Goal: Task Accomplishment & Management: Manage account settings

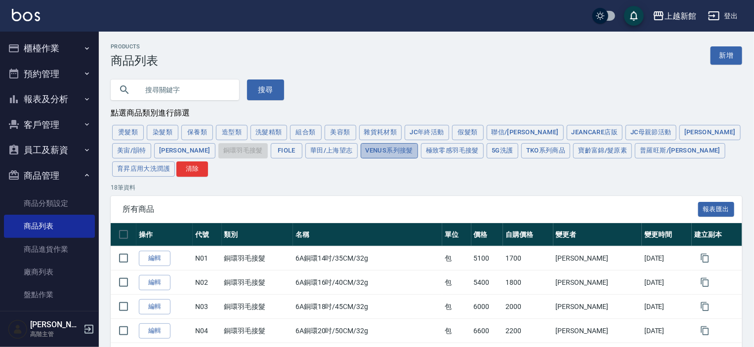
click at [361, 154] on button "Venus系列接髮" at bounding box center [389, 150] width 57 height 15
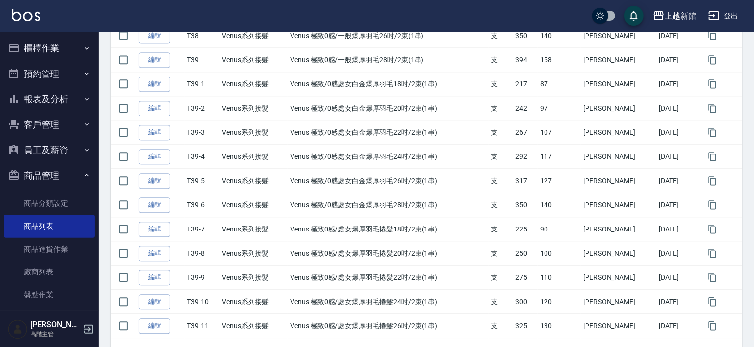
scroll to position [1134, 0]
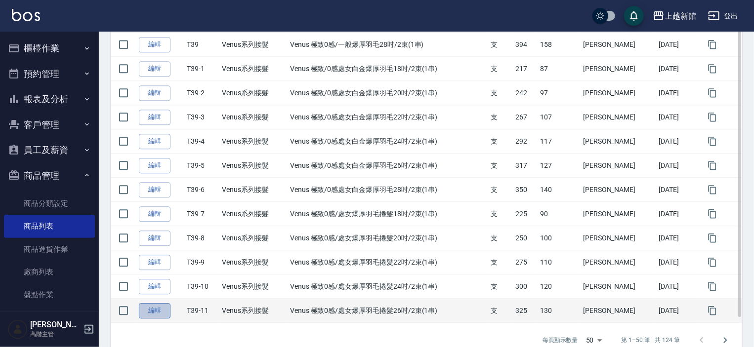
click at [154, 303] on link "編輯" at bounding box center [155, 310] width 32 height 15
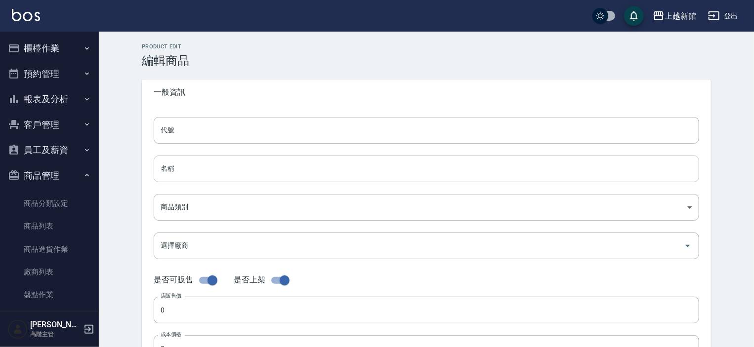
type input "T39-11"
type input "Venus 極致0感/處女爆厚羽毛捲髮26吋/2束(1串)"
type input "db6a2d13-9765-4739-bb0f-fcb69c6861b5"
type input "325"
type input "130"
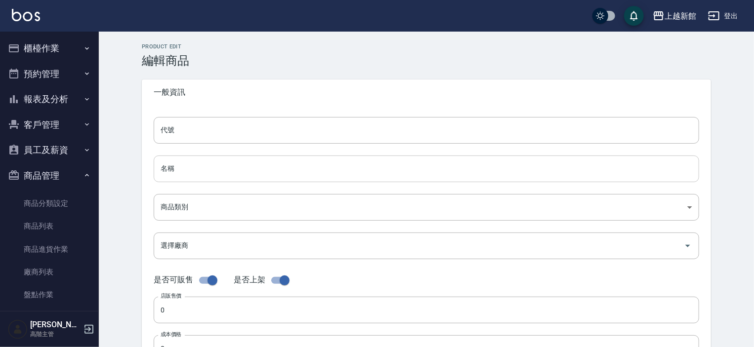
type input "130"
type input "支"
type input "UNSET"
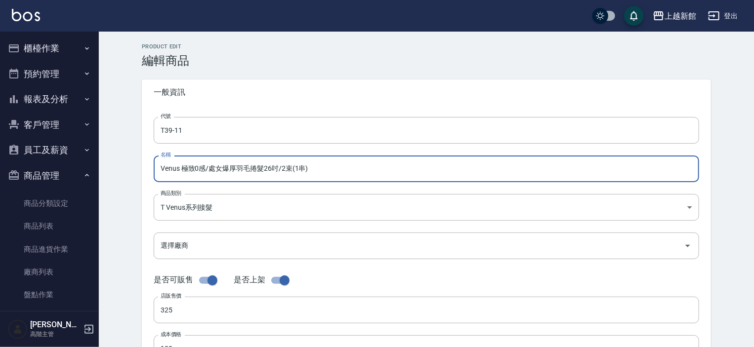
drag, startPoint x: 315, startPoint y: 167, endPoint x: 157, endPoint y: 167, distance: 158.1
click at [152, 162] on div "代號 T39-11 代號 名稱 Venus 極致0感/處女爆厚羽毛捲髮26吋/2束(1串) 名稱 商品類別 T Venus系列接髮 db6a2d13-97…" at bounding box center [426, 303] width 569 height 396
click at [52, 221] on link "商品列表" at bounding box center [49, 226] width 91 height 23
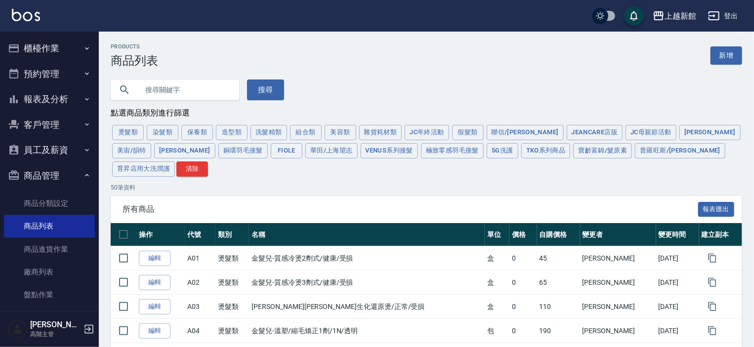
drag, startPoint x: 299, startPoint y: 149, endPoint x: 339, endPoint y: 191, distance: 58.0
click at [361, 150] on button "Venus系列接髮" at bounding box center [389, 150] width 57 height 15
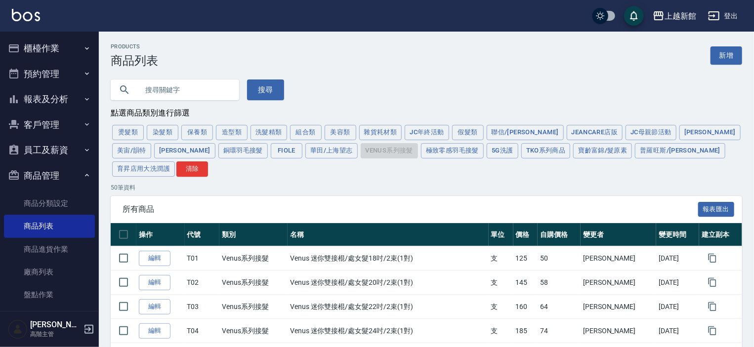
drag, startPoint x: 730, startPoint y: 57, endPoint x: 723, endPoint y: 62, distance: 8.8
click at [730, 56] on link "新增" at bounding box center [726, 55] width 32 height 18
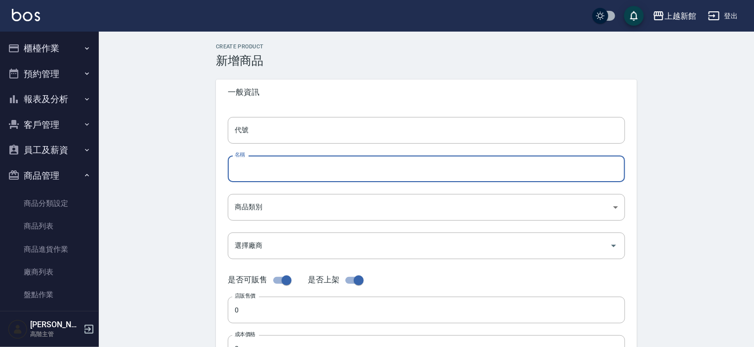
paste input "Venus 極致0感/處女爆厚羽毛捲髮26吋/2束(1串)"
type input "Venus 極致0感/處女爆厚羽毛捲髮26吋/2束(1串)"
click at [288, 144] on div "代號 代號 名稱 Venus 極致0感/處女爆厚羽毛捲髮26吋/2束(1串) 名稱 商品類別 ​ 商品類別 選擇廠商 選擇廠商 是否可販售 是否上架 店販…" at bounding box center [426, 303] width 421 height 396
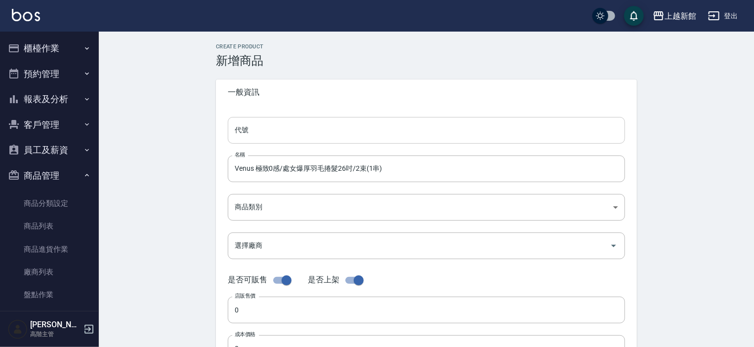
click at [285, 134] on input "代號" at bounding box center [426, 130] width 397 height 27
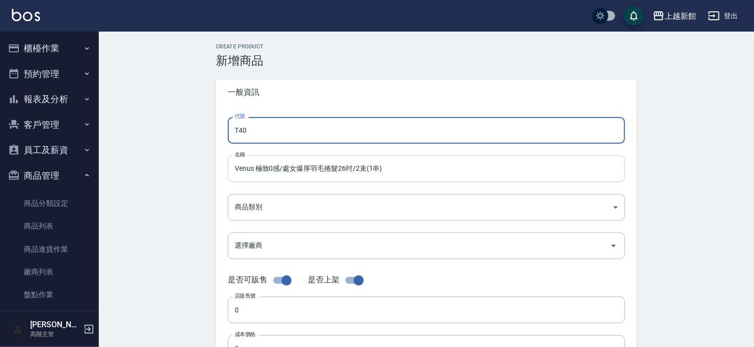
type input "T40"
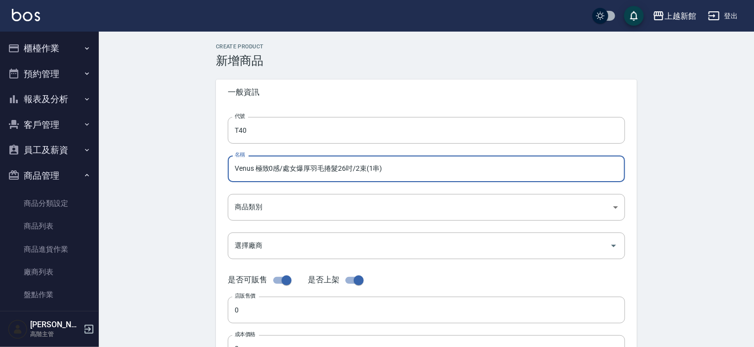
drag, startPoint x: 283, startPoint y: 168, endPoint x: 288, endPoint y: 173, distance: 7.7
click at [283, 169] on input "Venus 極致0感/處女爆厚羽毛捲髮26吋/2束(1串)" at bounding box center [426, 169] width 397 height 27
drag, startPoint x: 360, startPoint y: 168, endPoint x: 345, endPoint y: 169, distance: 14.4
click at [345, 169] on input "Venus 極致0感/白金處女爆厚羽毛捲髮26吋/2束(1串)" at bounding box center [426, 169] width 397 height 27
click at [338, 167] on input "Venus 極致0感/白金處女爆厚羽毛捲髮26吋/2束(1串)" at bounding box center [426, 169] width 397 height 27
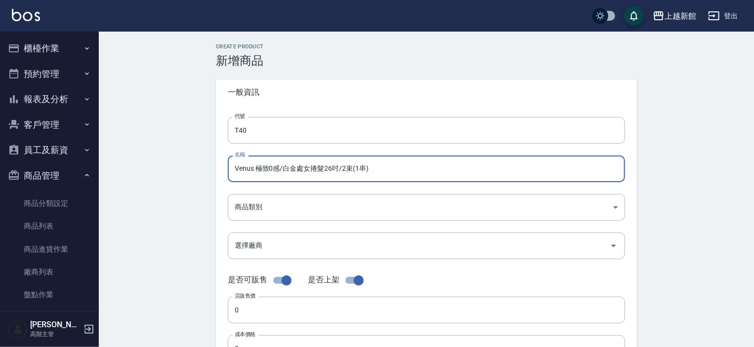
click at [332, 168] on input "Venus 極致0感/白金處女捲髮26吋/2束(1串)" at bounding box center [426, 169] width 397 height 27
click at [330, 168] on input "Venus 極致0感/白金處女捲髮26吋/2束(1串)" at bounding box center [426, 169] width 397 height 27
click at [326, 166] on input "Venus 極致0感/白金處女捲髮26吋/2束(1串)" at bounding box center [426, 169] width 397 height 27
type input "Venus 極致0感/白金處女捲髮18吋/2束(1串)"
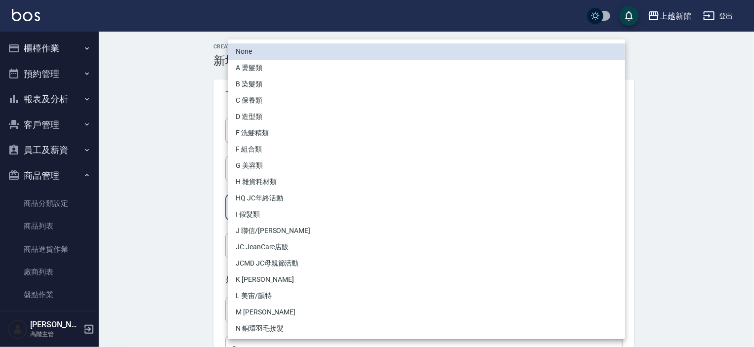
click at [267, 199] on body "上越新館 登出 櫃檯作業 打帳單 帳單列表 掛單列表 座位開單 營業儀表板 現金收支登錄 高階收支登錄 材料自購登錄 每日結帳 排班表 現場電腦打卡 掃碼打卡…" at bounding box center [377, 341] width 754 height 682
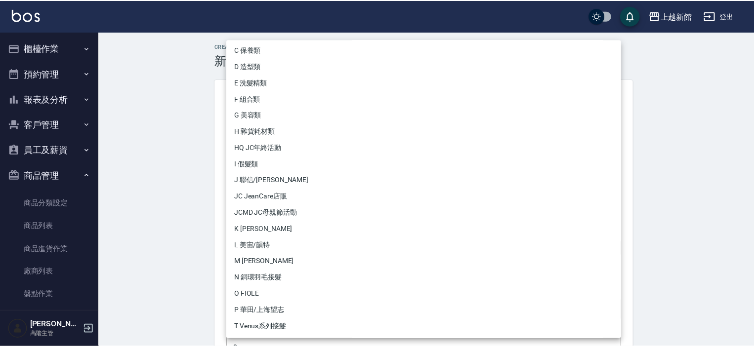
scroll to position [148, 0]
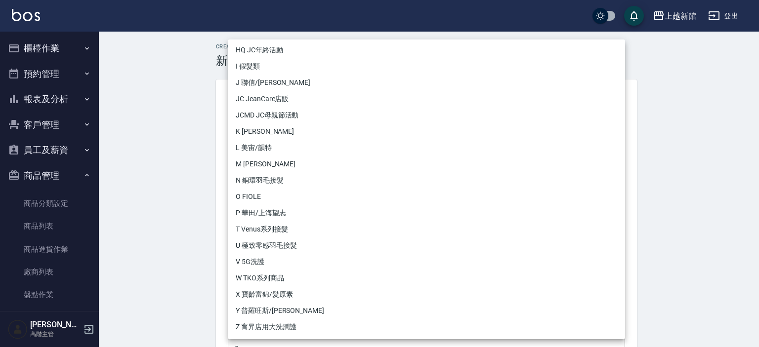
click at [273, 229] on li "T Venus系列接髮" at bounding box center [426, 229] width 397 height 16
type input "db6a2d13-9765-4739-bb0f-fcb69c6861b5"
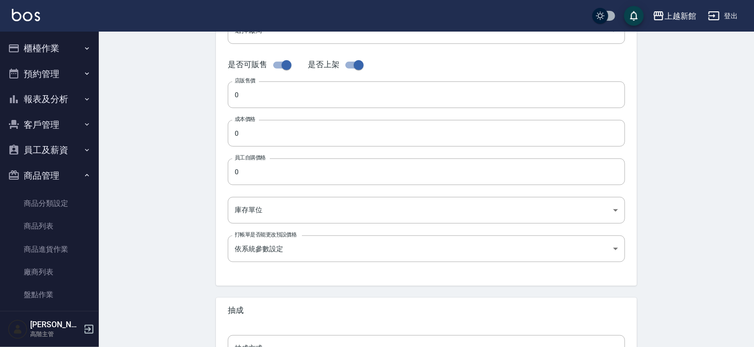
scroll to position [334, 0]
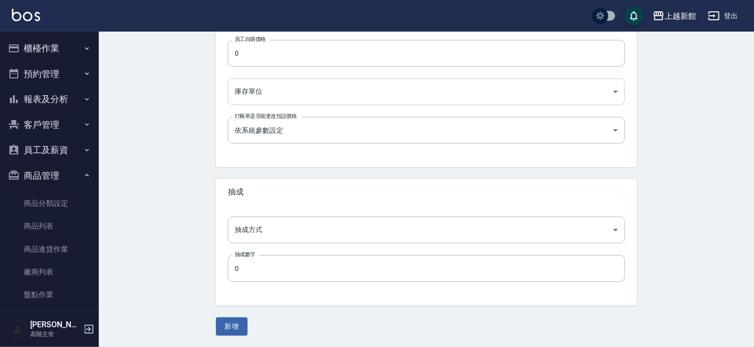
click at [258, 96] on body "上越新館 登出 櫃檯作業 打帳單 帳單列表 掛單列表 座位開單 營業儀表板 現金收支登錄 高階收支登錄 材料自購登錄 每日結帳 排班表 現場電腦打卡 掃碼打卡…" at bounding box center [377, 7] width 754 height 682
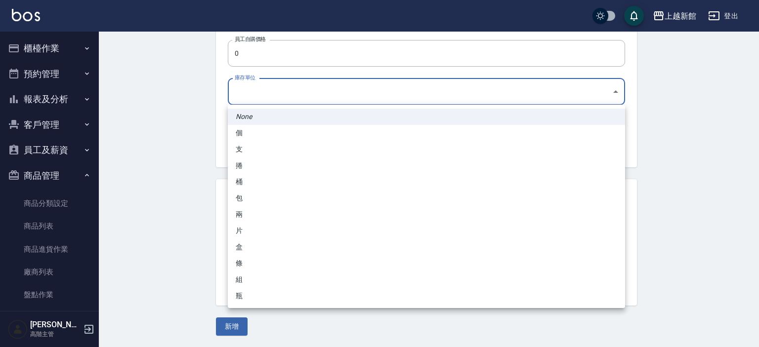
click at [249, 151] on li "支" at bounding box center [426, 149] width 397 height 16
type input "支"
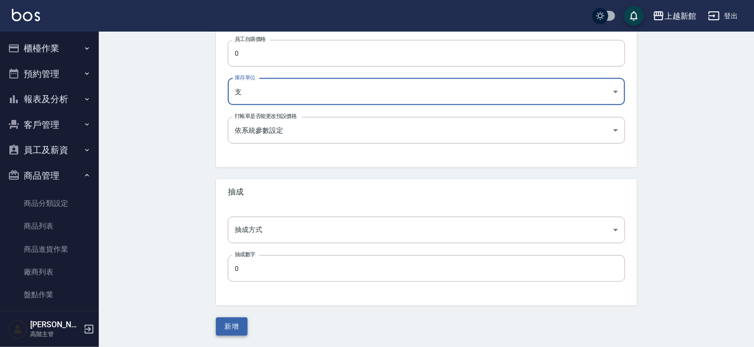
click at [233, 322] on button "新增" at bounding box center [232, 327] width 32 height 18
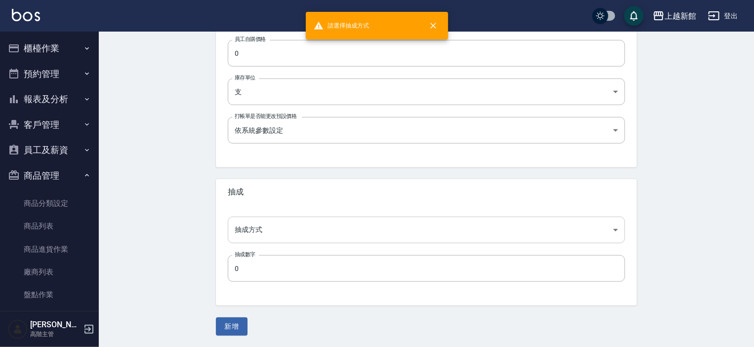
click at [282, 226] on body "請選擇抽成方式 上越新館 登出 櫃檯作業 打帳單 帳單列表 掛單列表 座位開單 營業儀表板 現金收支登錄 高階收支登錄 材料自購登錄 每日結帳 排班表 現場電…" at bounding box center [377, 7] width 754 height 682
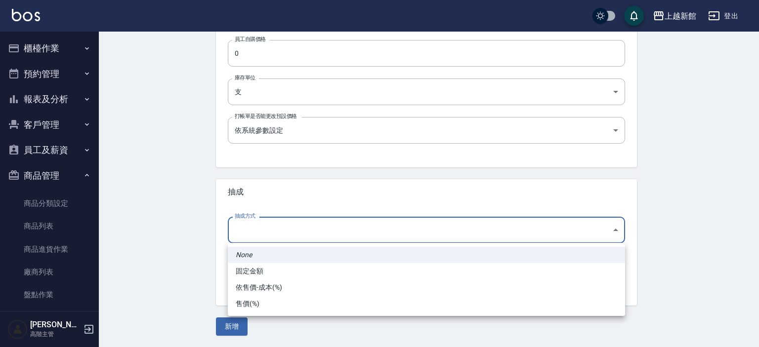
click at [272, 281] on li "依售價-成本(%)" at bounding box center [426, 288] width 397 height 16
type input "byCost"
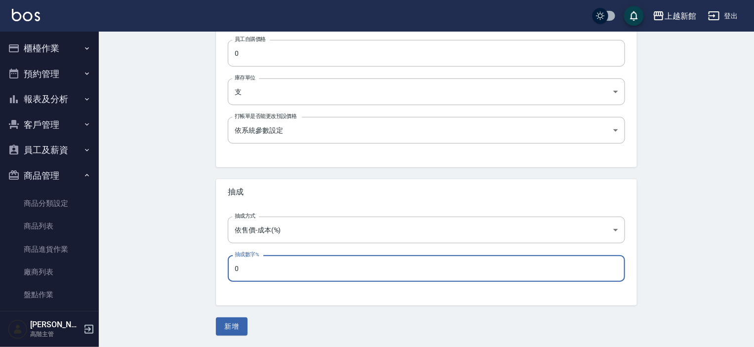
click at [250, 267] on input "0" at bounding box center [426, 268] width 397 height 27
type input "50"
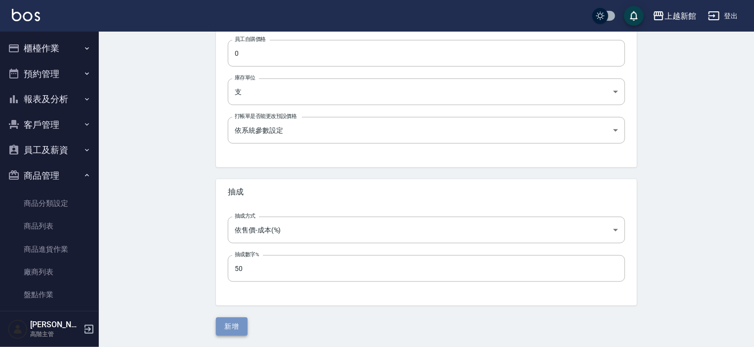
click at [230, 322] on button "新增" at bounding box center [232, 327] width 32 height 18
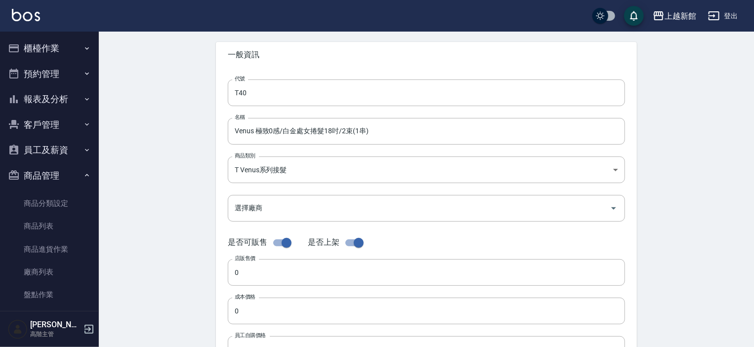
scroll to position [0, 0]
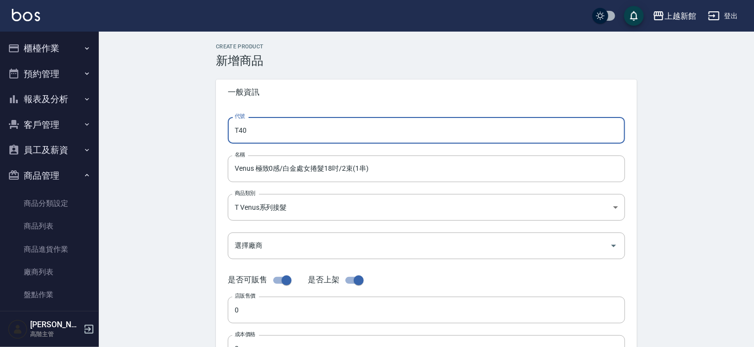
drag, startPoint x: 246, startPoint y: 128, endPoint x: 239, endPoint y: 127, distance: 7.1
click at [239, 127] on input "T40" at bounding box center [426, 130] width 397 height 27
click at [239, 126] on input "T40" at bounding box center [426, 130] width 397 height 27
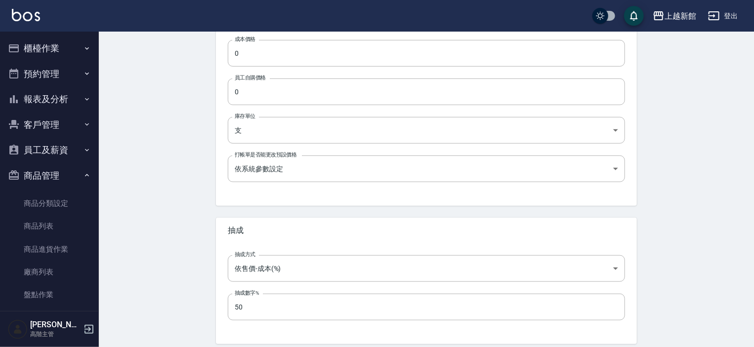
scroll to position [334, 0]
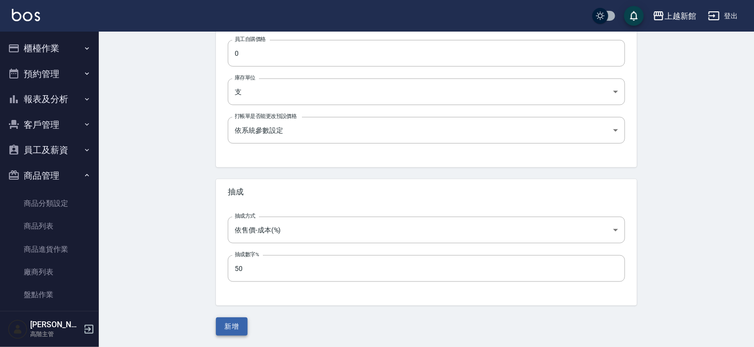
type input "T50"
click at [231, 326] on button "新增" at bounding box center [232, 327] width 32 height 18
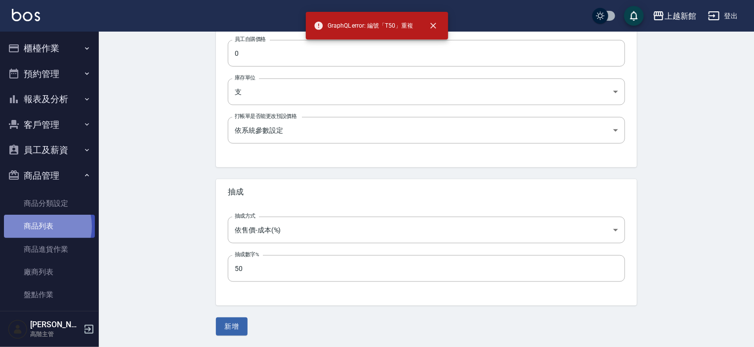
click at [36, 226] on link "商品列表" at bounding box center [49, 226] width 91 height 23
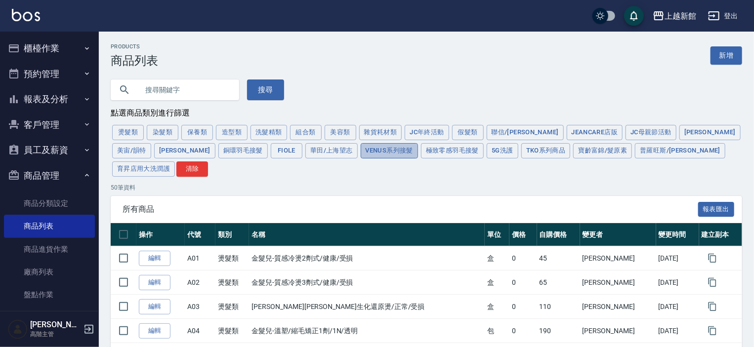
click at [361, 150] on button "Venus系列接髮" at bounding box center [389, 150] width 57 height 15
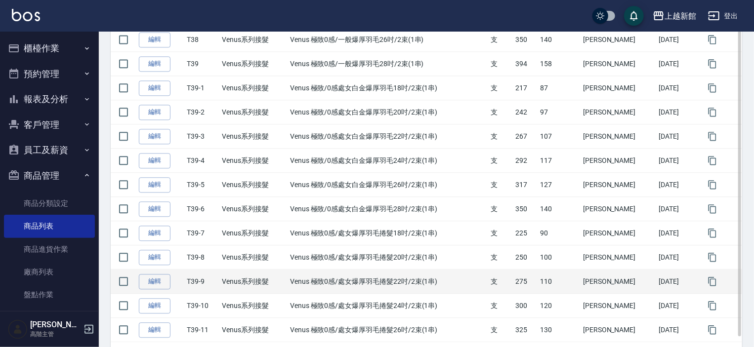
scroll to position [1134, 0]
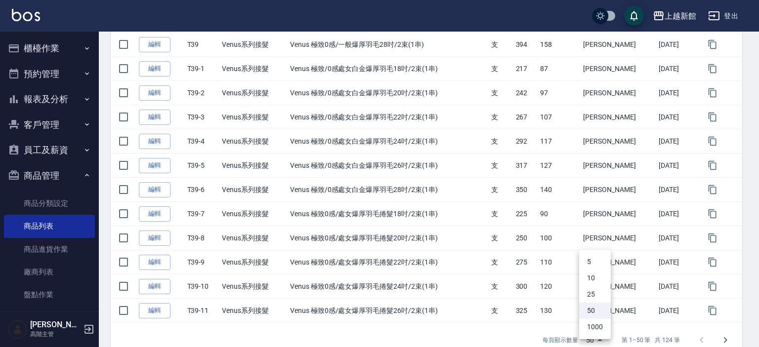
click at [595, 311] on li "50" at bounding box center [595, 311] width 32 height 16
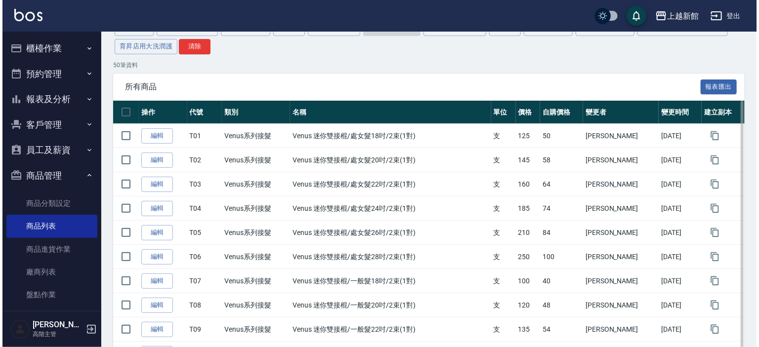
scroll to position [0, 0]
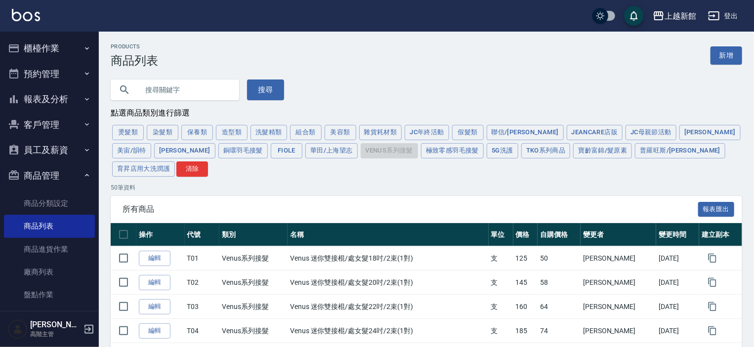
click at [162, 93] on input "text" at bounding box center [184, 90] width 93 height 27
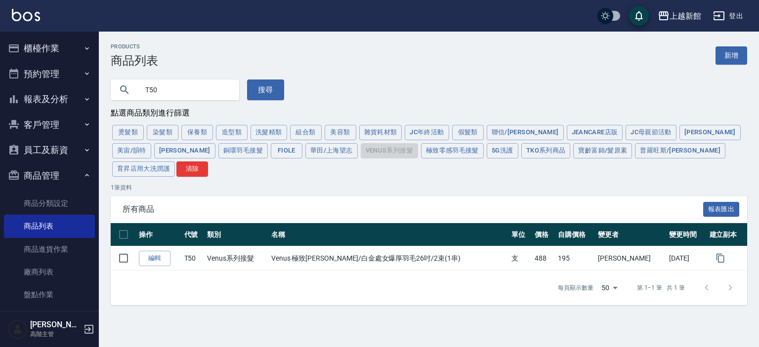
click at [306, 151] on div "燙髮類 染髮類 保養類 造型類 洗髮精類 組合類 美容類 雜貨耗材類 JC年終活動 假髮類 聯信/鳥慧 JeanCare店販 JC母親節活動 娜普菈 美宙/韻…" at bounding box center [429, 150] width 636 height 54
click at [209, 90] on input "T50" at bounding box center [184, 90] width 93 height 27
type input "T"
click at [325, 150] on div "燙髮類 染髮類 保養類 造型類 洗髮精類 組合類 美容類 雜貨耗材類 JC年終活動 假髮類 聯信/鳥慧 JeanCare店販 JC母親節活動 娜普菈 美宙/韻…" at bounding box center [429, 150] width 636 height 54
click at [154, 154] on button "[PERSON_NAME]" at bounding box center [184, 150] width 61 height 15
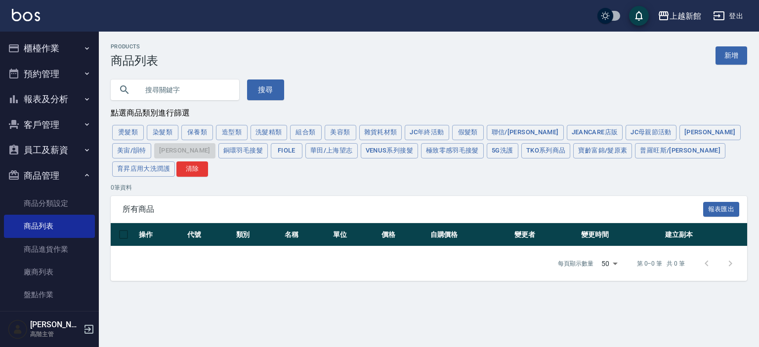
click at [361, 152] on button "Venus系列接髮" at bounding box center [389, 150] width 57 height 15
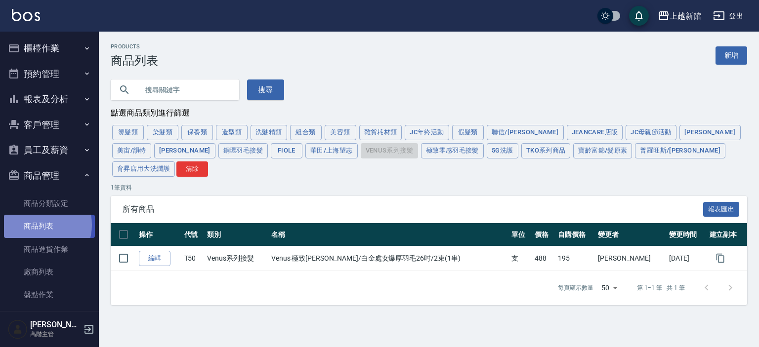
click at [40, 225] on link "商品列表" at bounding box center [49, 226] width 91 height 23
click at [204, 128] on button "保養類" at bounding box center [197, 132] width 32 height 15
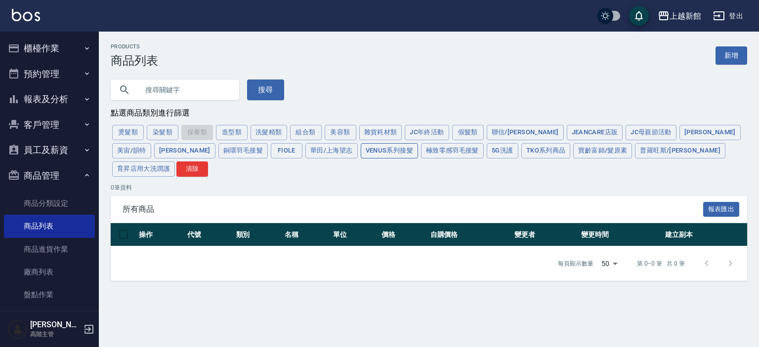
click at [361, 148] on button "Venus系列接髮" at bounding box center [389, 150] width 57 height 15
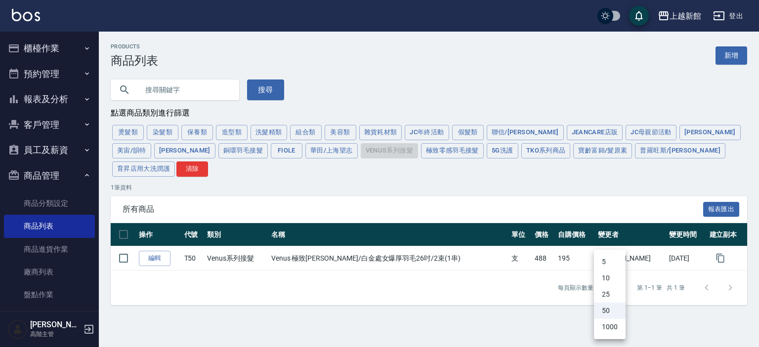
click at [615, 274] on body "上越新館 登出 櫃檯作業 打帳單 帳單列表 掛單列表 座位開單 營業儀表板 現金收支登錄 高階收支登錄 材料自購登錄 每日結帳 排班表 現場電腦打卡 掃碼打卡…" at bounding box center [379, 173] width 759 height 347
click at [609, 327] on li "1000" at bounding box center [610, 327] width 32 height 16
type input "1000"
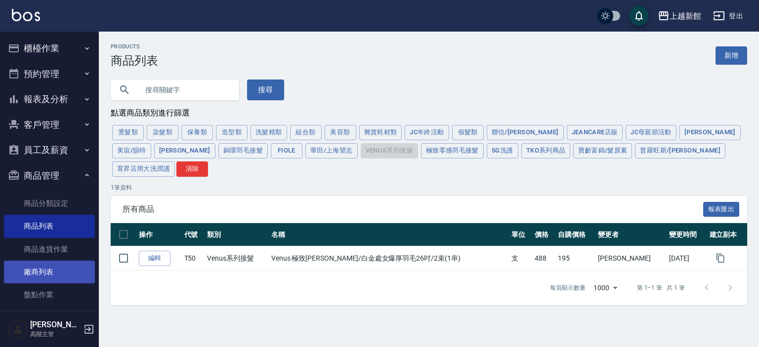
click at [34, 270] on link "廠商列表" at bounding box center [49, 272] width 91 height 23
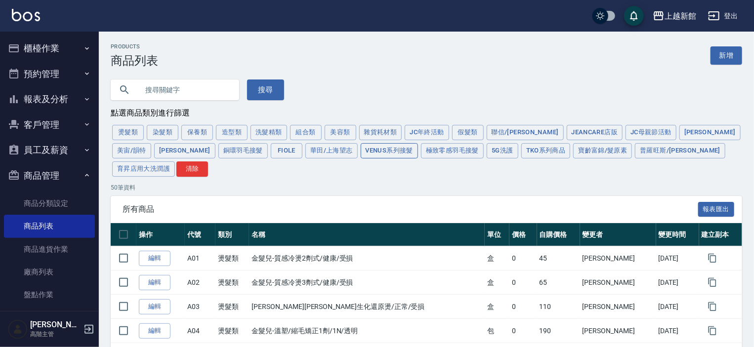
click at [361, 152] on button "Venus系列接髮" at bounding box center [389, 150] width 57 height 15
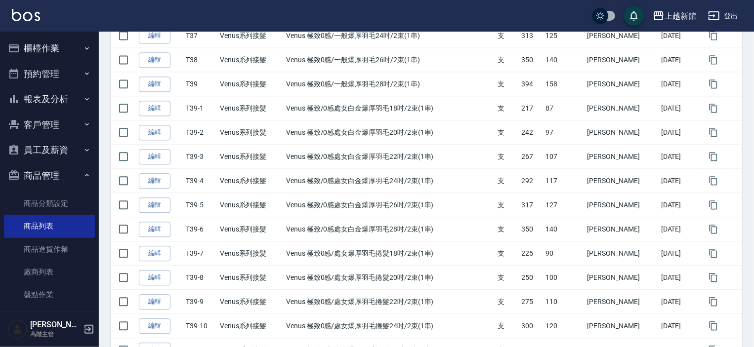
scroll to position [1134, 0]
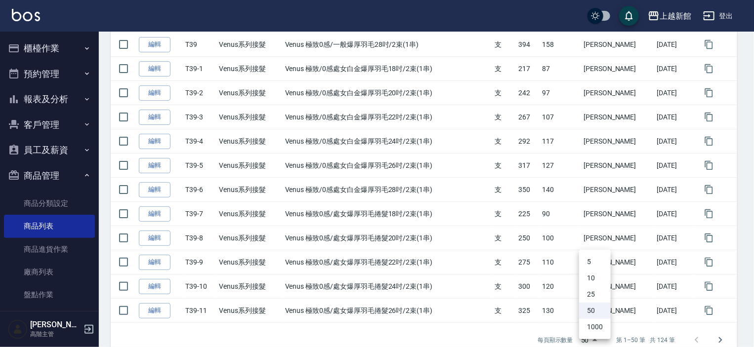
drag, startPoint x: 602, startPoint y: 317, endPoint x: 596, endPoint y: 324, distance: 9.5
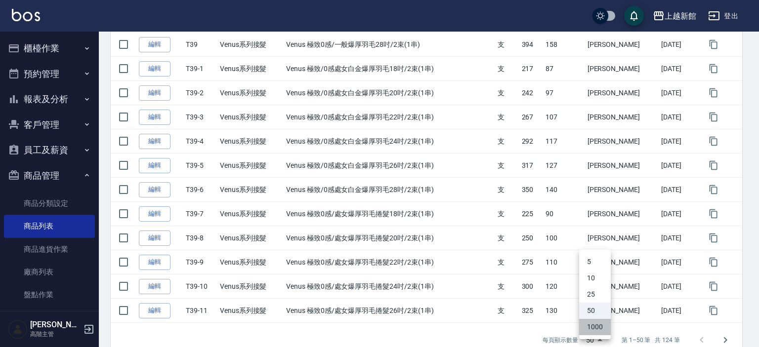
click at [589, 332] on li "1000" at bounding box center [595, 327] width 32 height 16
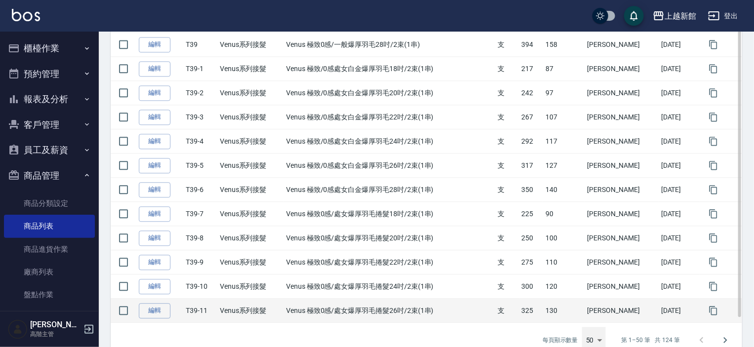
type input "1000"
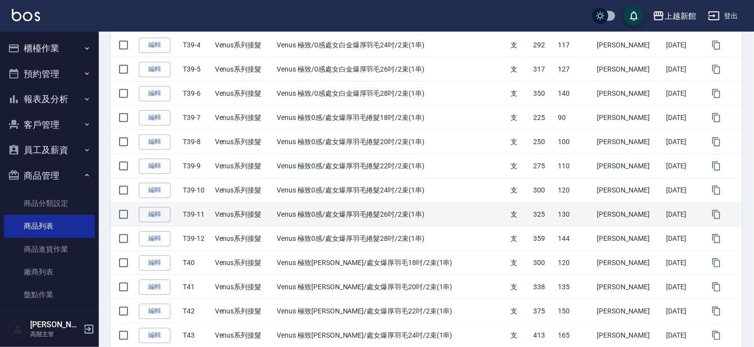
scroll to position [1287, 0]
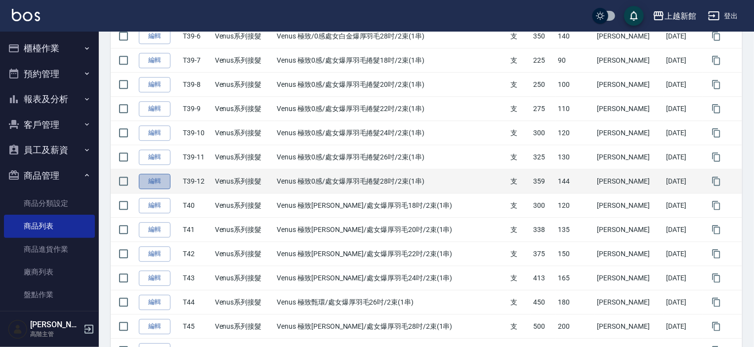
click at [158, 174] on link "編輯" at bounding box center [155, 181] width 32 height 15
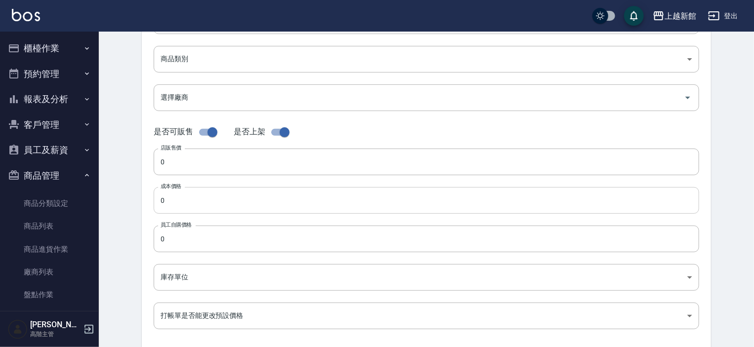
type input "T39-12"
type input "Venus 極致0感/處女爆厚羽毛捲髮28吋/2束(1串)"
type input "db6a2d13-9765-4739-bb0f-fcb69c6861b5"
type input "359"
type input "144"
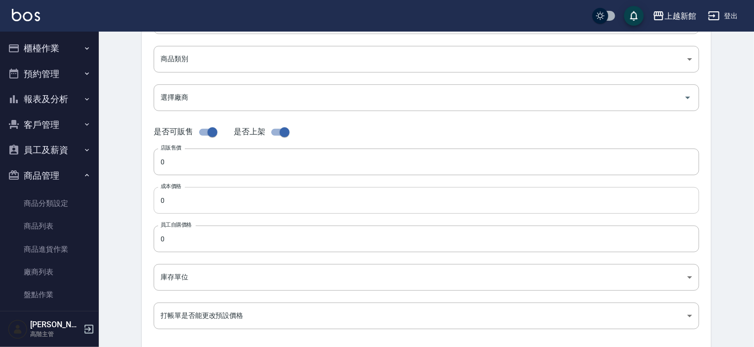
type input "144"
type input "支"
type input "UNSET"
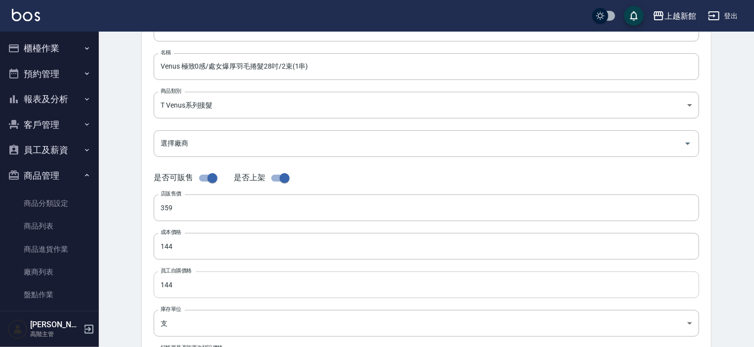
scroll to position [99, 0]
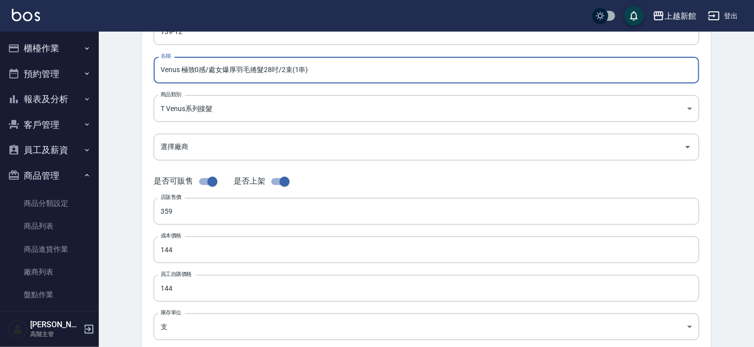
drag, startPoint x: 314, startPoint y: 67, endPoint x: 160, endPoint y: 69, distance: 154.1
click at [164, 69] on input "Venus 極致0感/處女爆厚羽毛捲髮28吋/2束(1串)" at bounding box center [426, 70] width 545 height 27
click at [159, 69] on input "Venus 極致0感/處女爆厚羽毛捲髮28吋/2束(1串)" at bounding box center [426, 70] width 545 height 27
click at [313, 78] on input "Venus 極致0感/處女爆厚羽毛捲髮28吋/2束(1串)" at bounding box center [426, 70] width 545 height 27
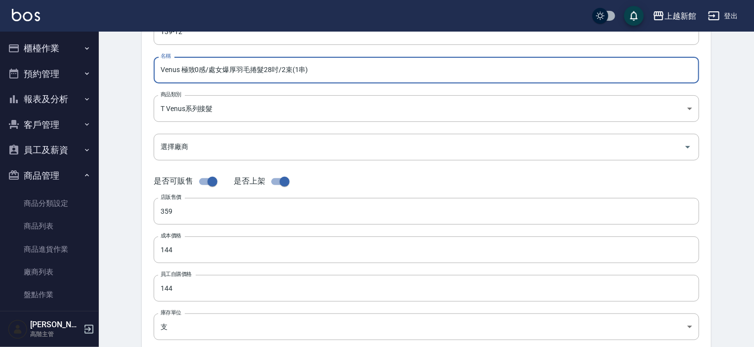
type input "Venus )極致0感/處女爆厚羽毛捲髮28吋/2束(1串"
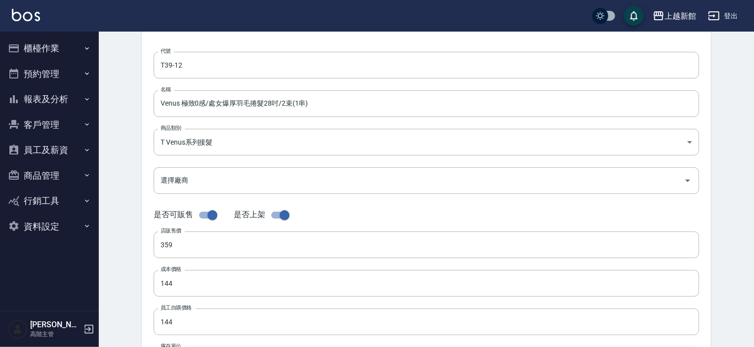
scroll to position [49, 0]
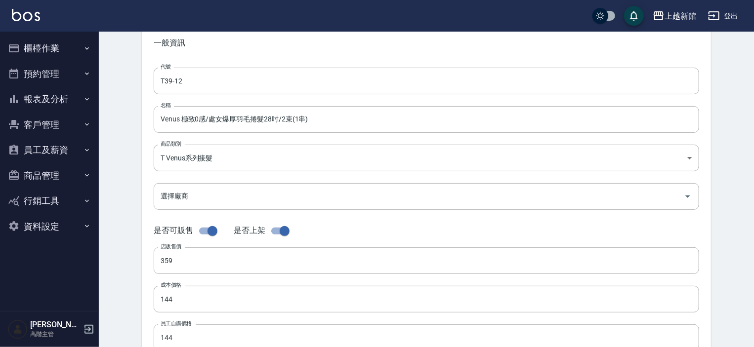
click at [43, 179] on button "商品管理" at bounding box center [49, 176] width 91 height 26
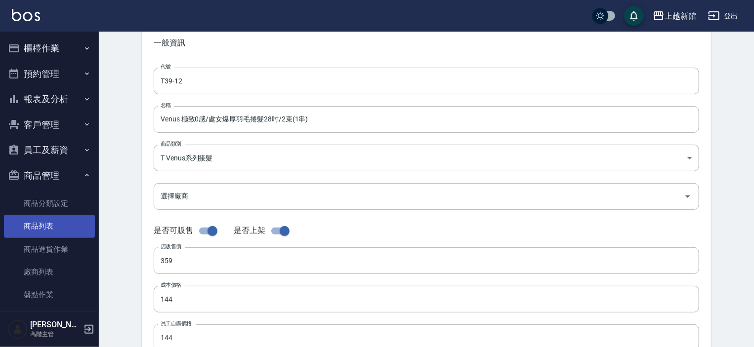
click at [39, 224] on link "商品列表" at bounding box center [49, 226] width 91 height 23
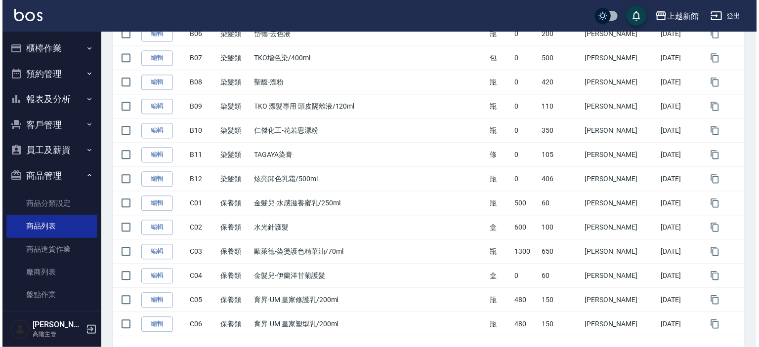
scroll to position [1133, 0]
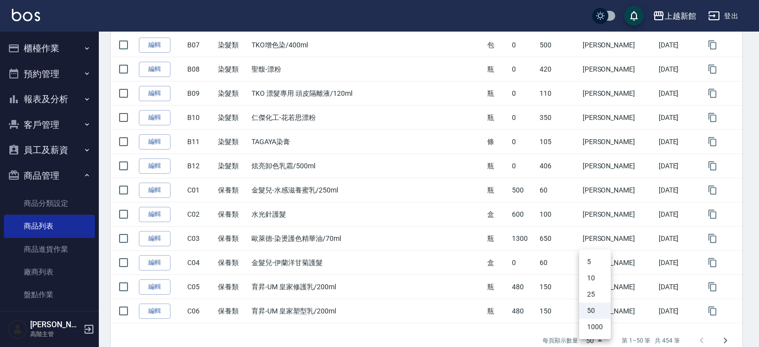
click at [598, 331] on li "1000" at bounding box center [595, 327] width 32 height 16
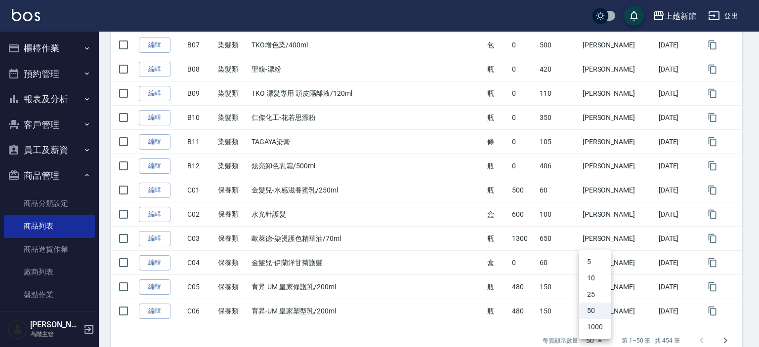
drag, startPoint x: 597, startPoint y: 329, endPoint x: 277, endPoint y: 252, distance: 328.8
click at [596, 329] on li "1000" at bounding box center [595, 327] width 32 height 16
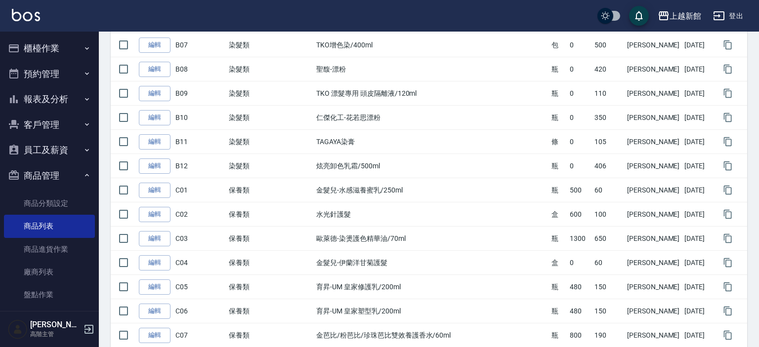
type input "1000"
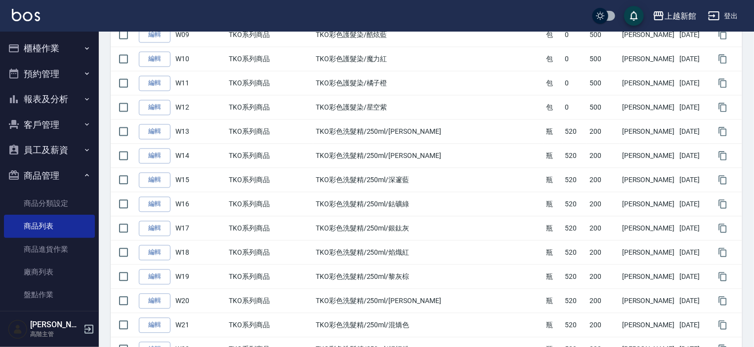
scroll to position [8303, 0]
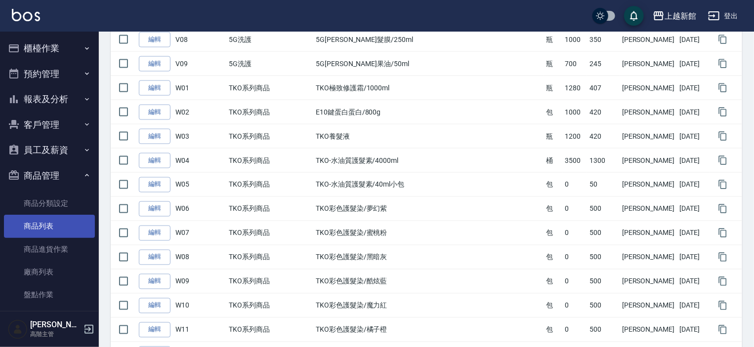
click at [53, 225] on link "商品列表" at bounding box center [49, 226] width 91 height 23
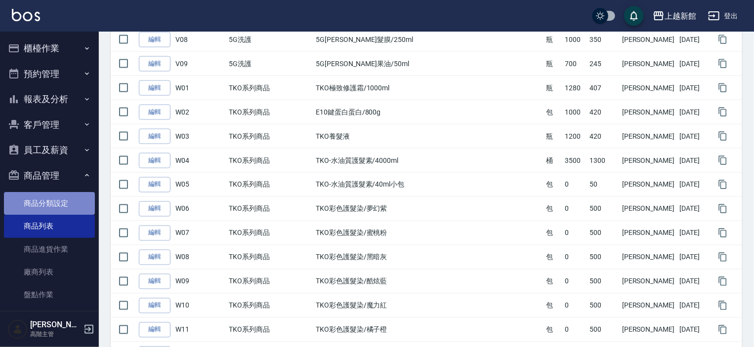
click at [52, 202] on link "商品分類設定" at bounding box center [49, 203] width 91 height 23
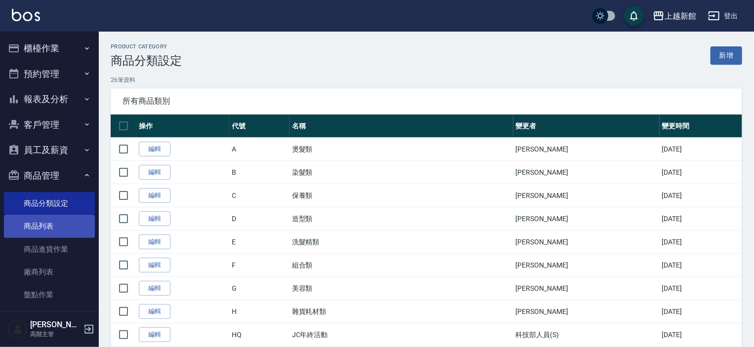
click at [29, 227] on link "商品列表" at bounding box center [49, 226] width 91 height 23
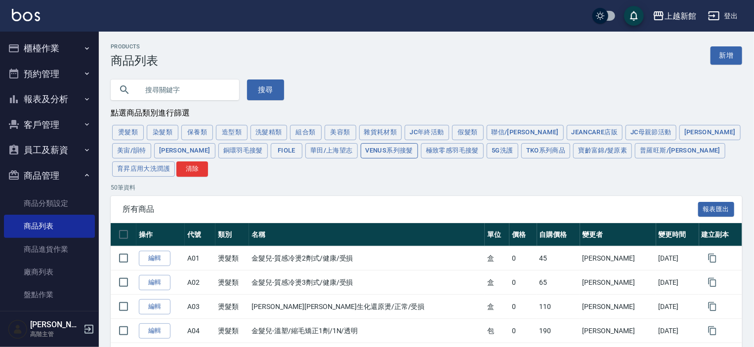
click at [361, 151] on button "Venus系列接髮" at bounding box center [389, 150] width 57 height 15
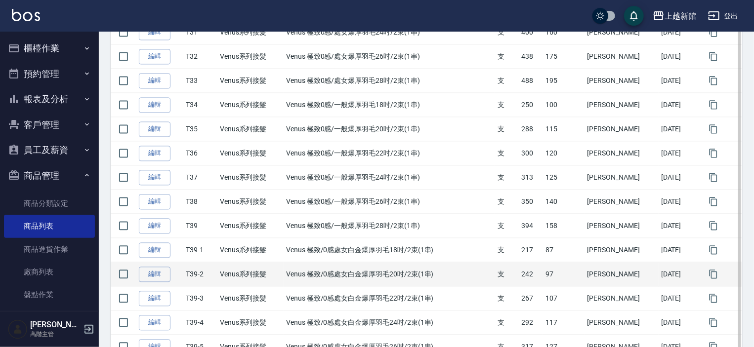
scroll to position [1134, 0]
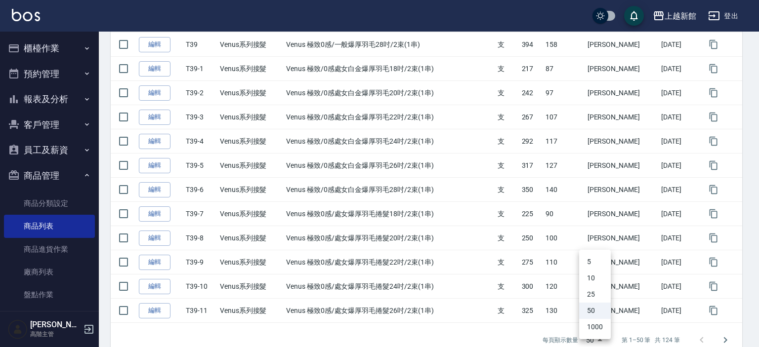
drag, startPoint x: 602, startPoint y: 317, endPoint x: 597, endPoint y: 331, distance: 15.3
click at [596, 331] on li "1000" at bounding box center [595, 327] width 32 height 16
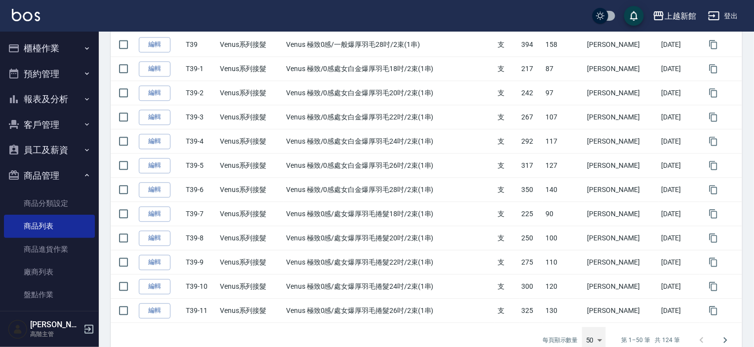
type input "1000"
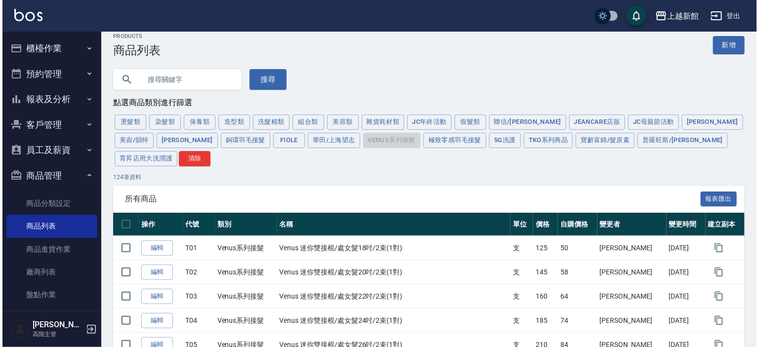
scroll to position [0, 0]
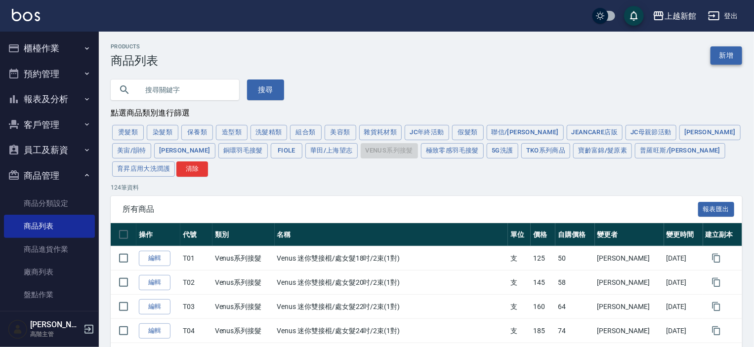
click at [727, 62] on link "新增" at bounding box center [726, 55] width 32 height 18
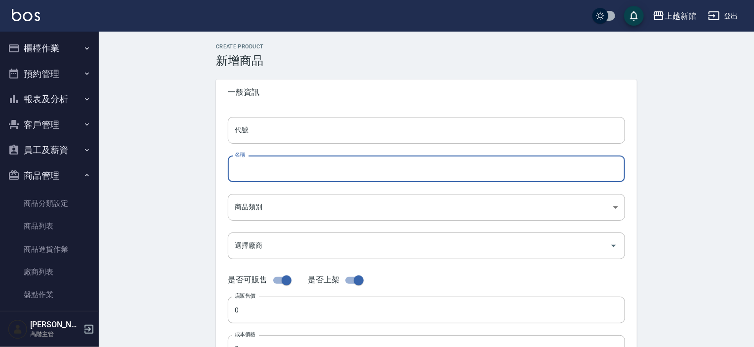
paste input "Venus 極致0感/處女爆厚羽毛捲髮26吋/2束(1串)"
type input "Venus 極致0感/處女爆厚羽毛捲髮26吋/2束(1串)"
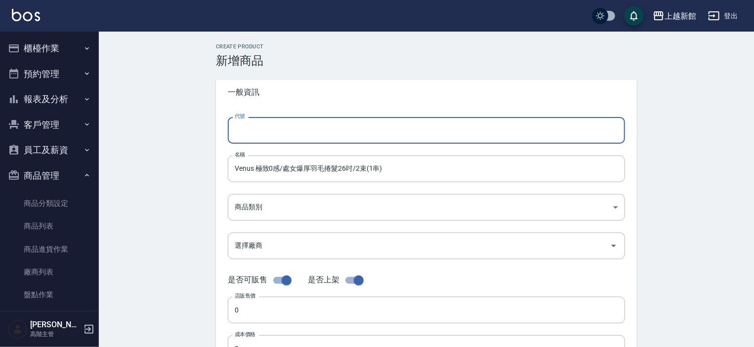
click at [279, 140] on input "代號" at bounding box center [426, 130] width 397 height 27
type input "T39-13"
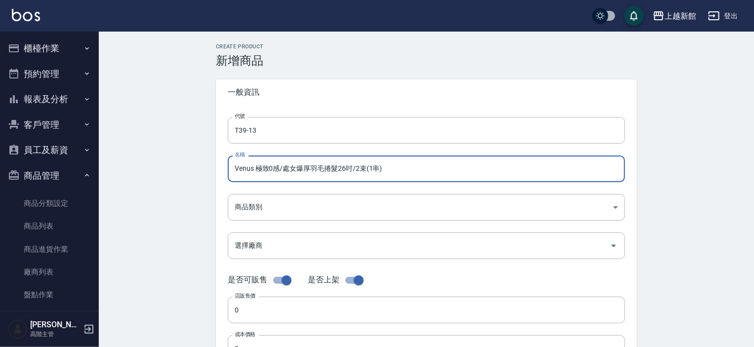
drag, startPoint x: 285, startPoint y: 170, endPoint x: 298, endPoint y: 180, distance: 17.0
click at [285, 170] on input "Venus 極致0感/處女爆厚羽毛捲髮26吋/2束(1串)" at bounding box center [426, 169] width 397 height 27
click at [338, 168] on input "Venus 極致0感/白金處女爆厚羽毛捲髮26吋/2束(1串)" at bounding box center [426, 169] width 397 height 27
click at [330, 166] on input "Venus 極致0感/白金處女捲髮26吋/2束(1串)" at bounding box center [426, 169] width 397 height 27
click at [324, 164] on input "Venus 極致0感/白金處女捲髮26吋/2束(1串)" at bounding box center [426, 169] width 397 height 27
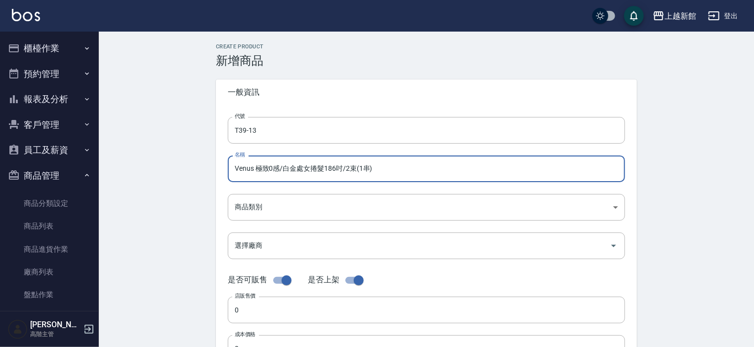
click at [337, 168] on input "Venus 極致0感/白金處女捲髮186吋/2束(1串)" at bounding box center [426, 169] width 397 height 27
type input "Venus 極致0感/白金處女捲髮18吋/2束(1串)"
click at [294, 194] on body "上越新館 登出 櫃檯作業 打帳單 帳單列表 掛單列表 座位開單 營業儀表板 現金收支登錄 高階收支登錄 材料自購登錄 每日結帳 排班表 現場電腦打卡 掃碼打卡…" at bounding box center [377, 341] width 754 height 682
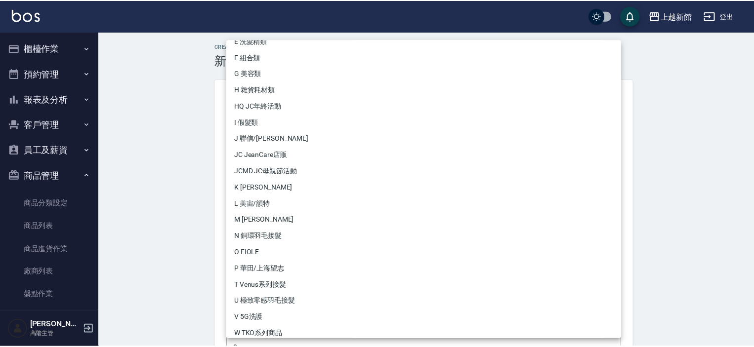
scroll to position [99, 0]
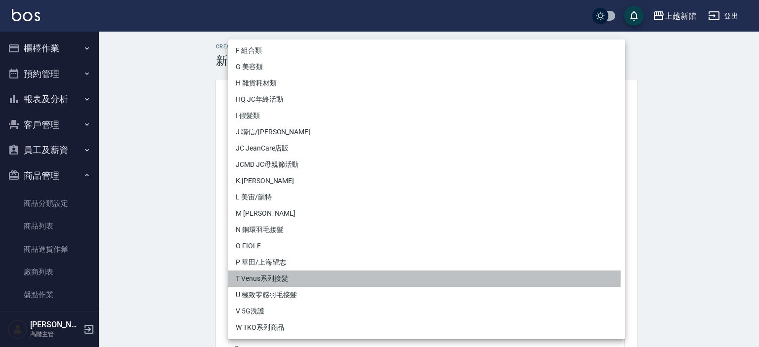
click at [273, 278] on li "T Venus系列接髮" at bounding box center [426, 279] width 397 height 16
type input "db6a2d13-9765-4739-bb0f-fcb69c6861b5"
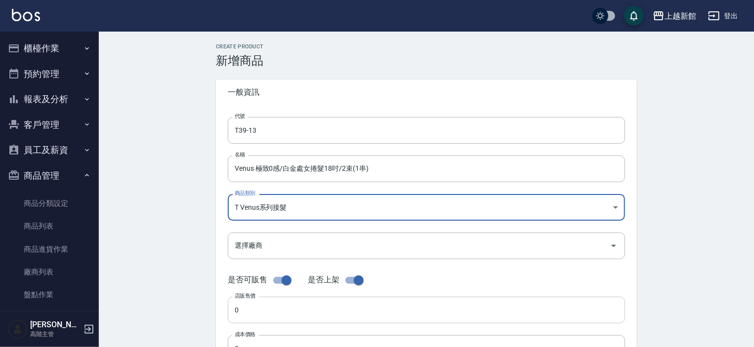
click at [256, 310] on input "0" at bounding box center [426, 310] width 397 height 27
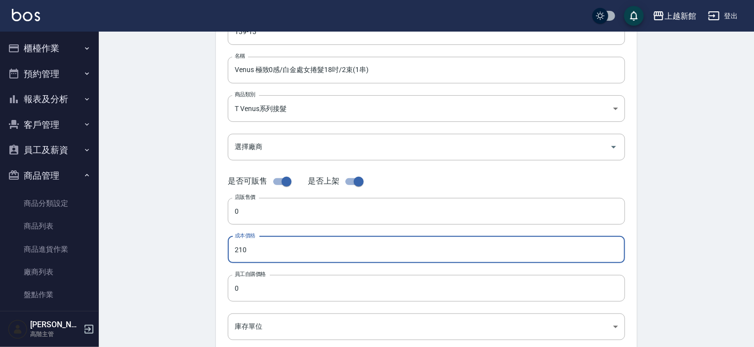
type input "210"
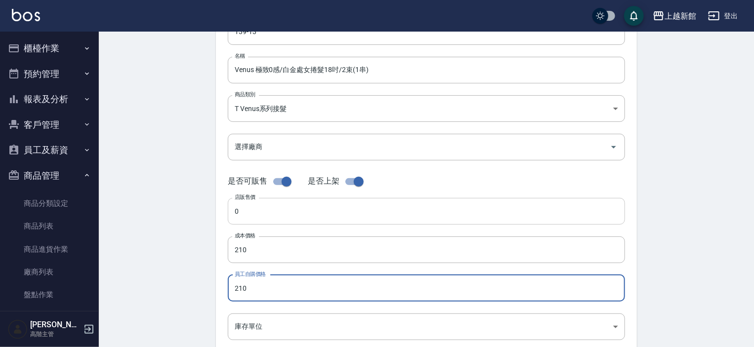
type input "210"
click at [237, 217] on input "0" at bounding box center [426, 211] width 397 height 27
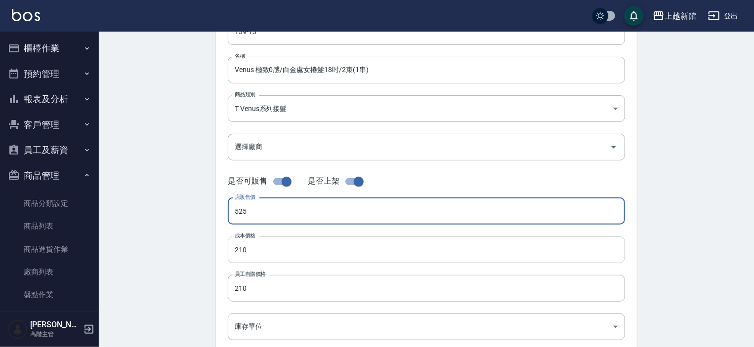
type input "525"
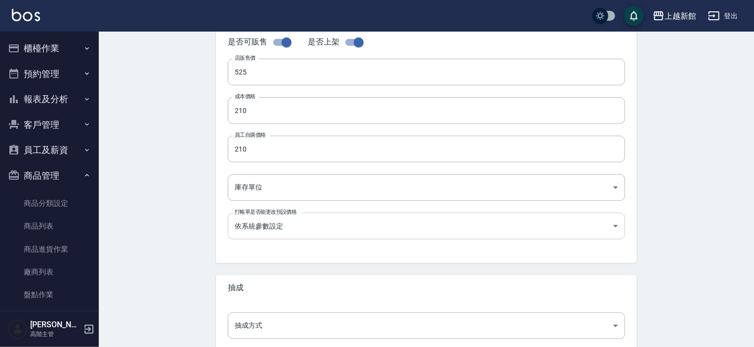
scroll to position [247, 0]
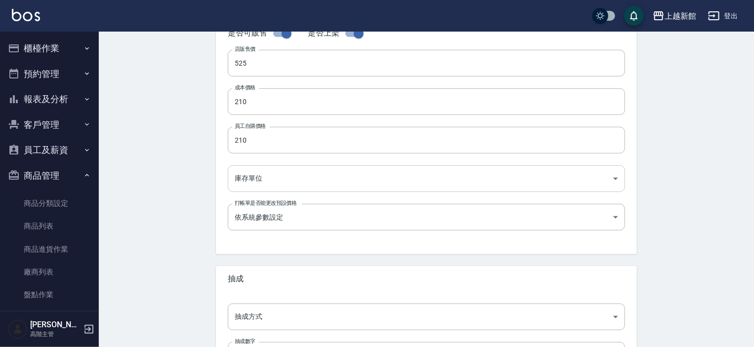
click at [256, 183] on body "上越新館 登出 櫃檯作業 打帳單 帳單列表 掛單列表 座位開單 營業儀表板 現金收支登錄 高階收支登錄 材料自購登錄 每日結帳 排班表 現場電腦打卡 掃碼打卡…" at bounding box center [377, 94] width 754 height 682
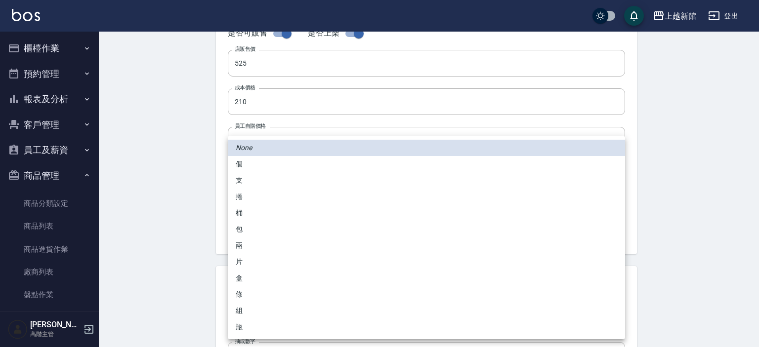
click at [256, 185] on li "支" at bounding box center [426, 180] width 397 height 16
type input "支"
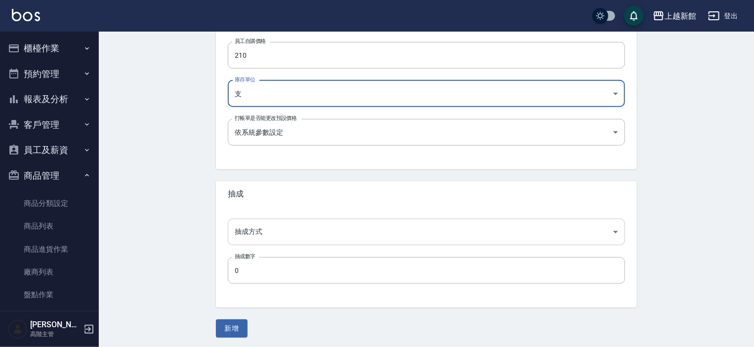
scroll to position [334, 0]
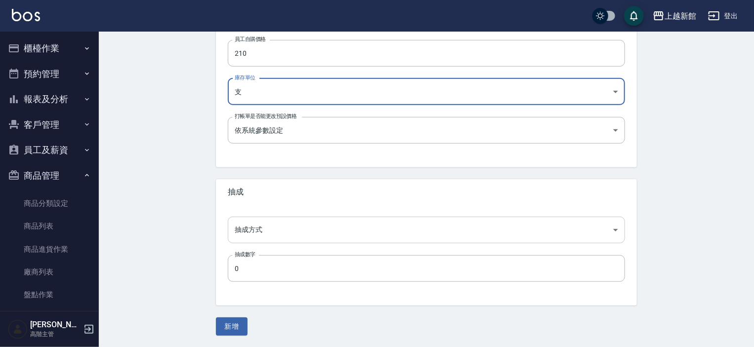
click at [254, 223] on body "上越新館 登出 櫃檯作業 打帳單 帳單列表 掛單列表 座位開單 營業儀表板 現金收支登錄 高階收支登錄 材料自購登錄 每日結帳 排班表 現場電腦打卡 掃碼打卡…" at bounding box center [377, 7] width 754 height 682
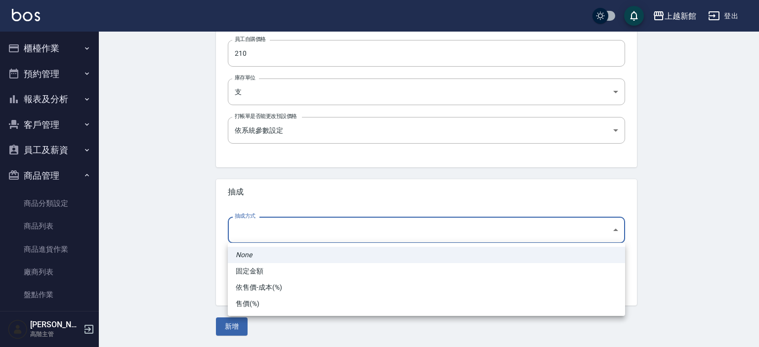
click at [258, 286] on li "依售價-成本(%)" at bounding box center [426, 288] width 397 height 16
type input "byCost"
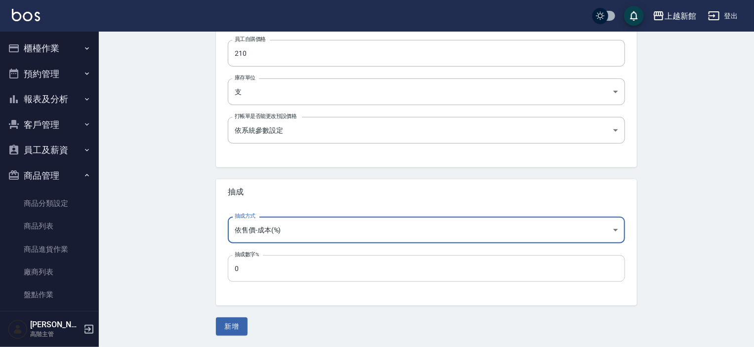
click at [253, 274] on input "0" at bounding box center [426, 268] width 397 height 27
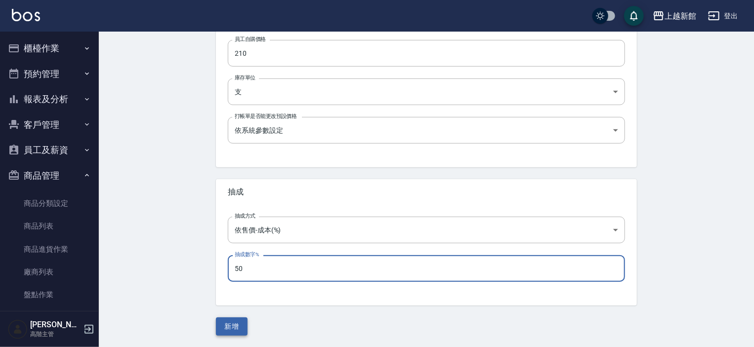
type input "50"
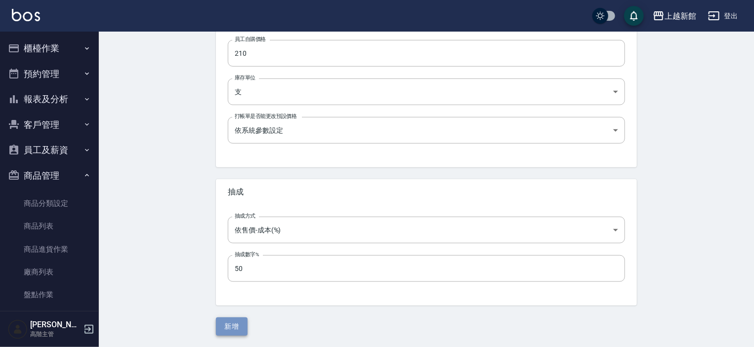
drag, startPoint x: 233, startPoint y: 326, endPoint x: 247, endPoint y: 324, distance: 14.0
click at [235, 325] on button "新增" at bounding box center [232, 327] width 32 height 18
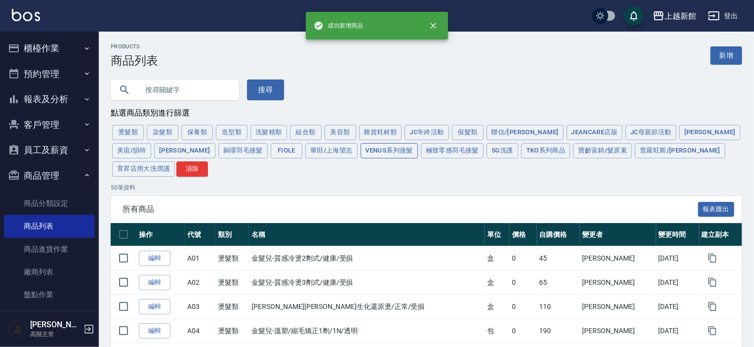
drag, startPoint x: 311, startPoint y: 146, endPoint x: 357, endPoint y: 175, distance: 54.3
click at [361, 146] on button "Venus系列接髮" at bounding box center [389, 150] width 57 height 15
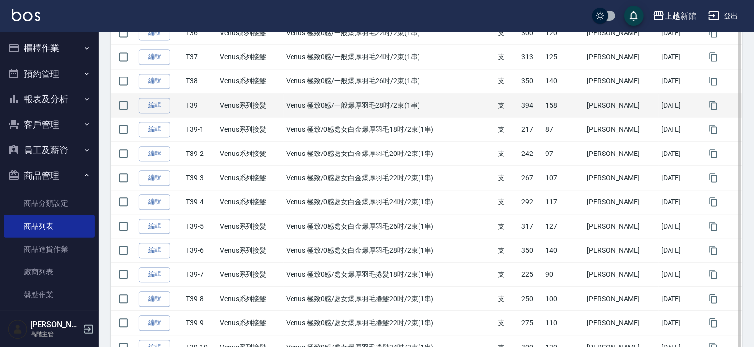
scroll to position [1134, 0]
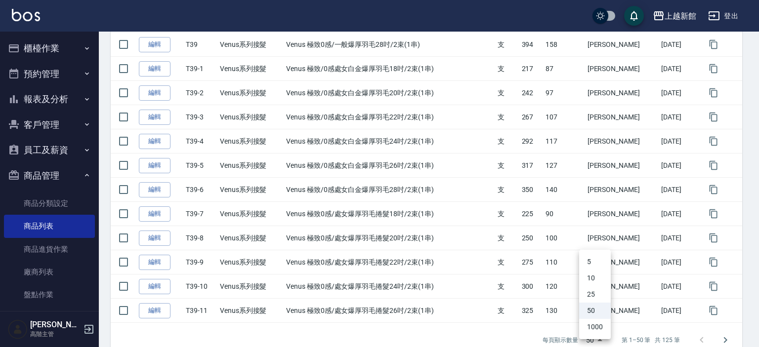
click at [591, 329] on li "1000" at bounding box center [595, 327] width 32 height 16
type input "1000"
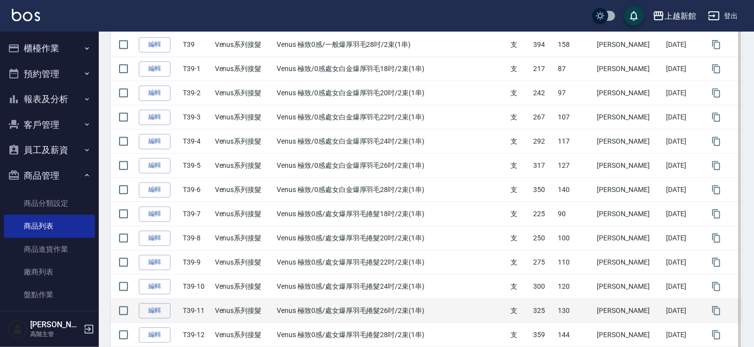
scroll to position [1331, 0]
